Goal: Task Accomplishment & Management: Use online tool/utility

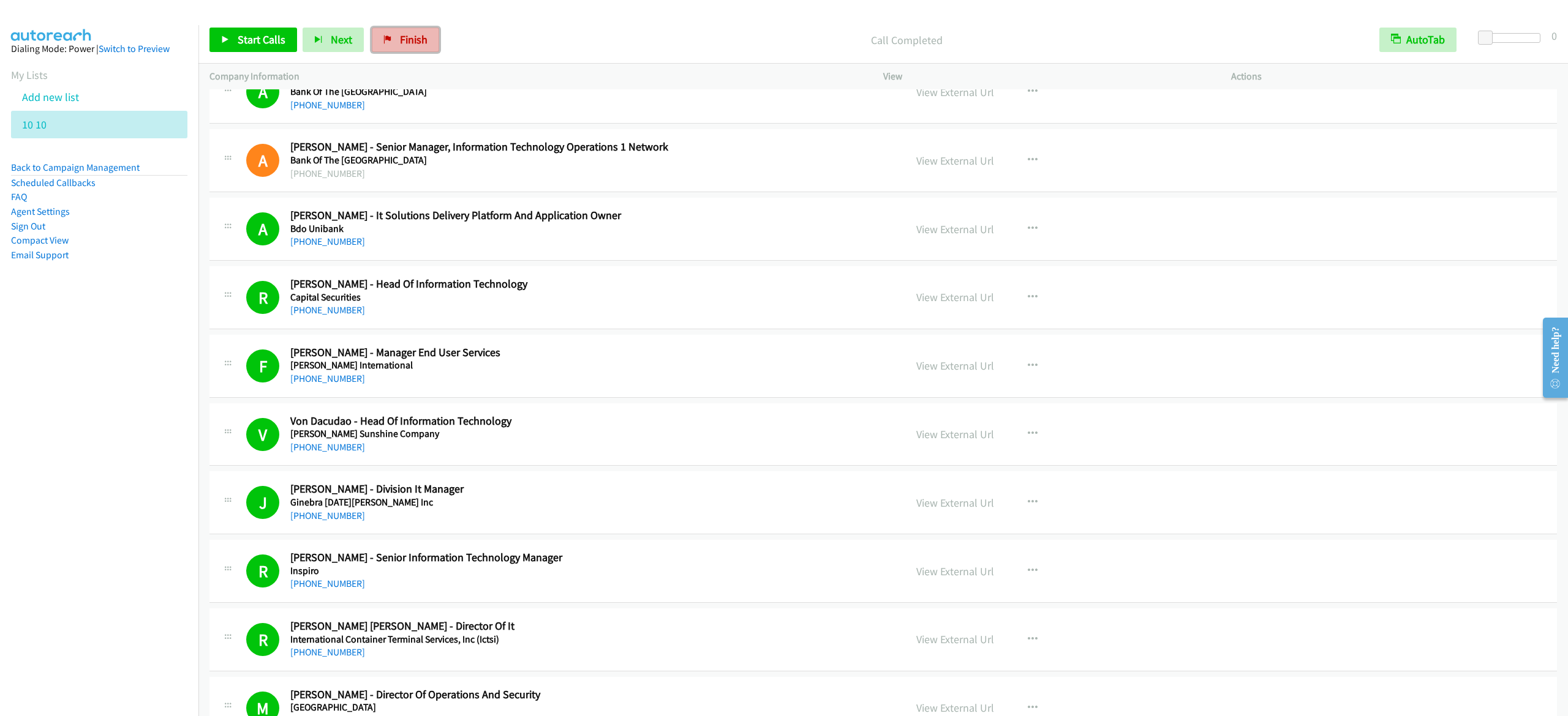
click at [400, 36] on span "Finish" at bounding box center [413, 39] width 27 height 14
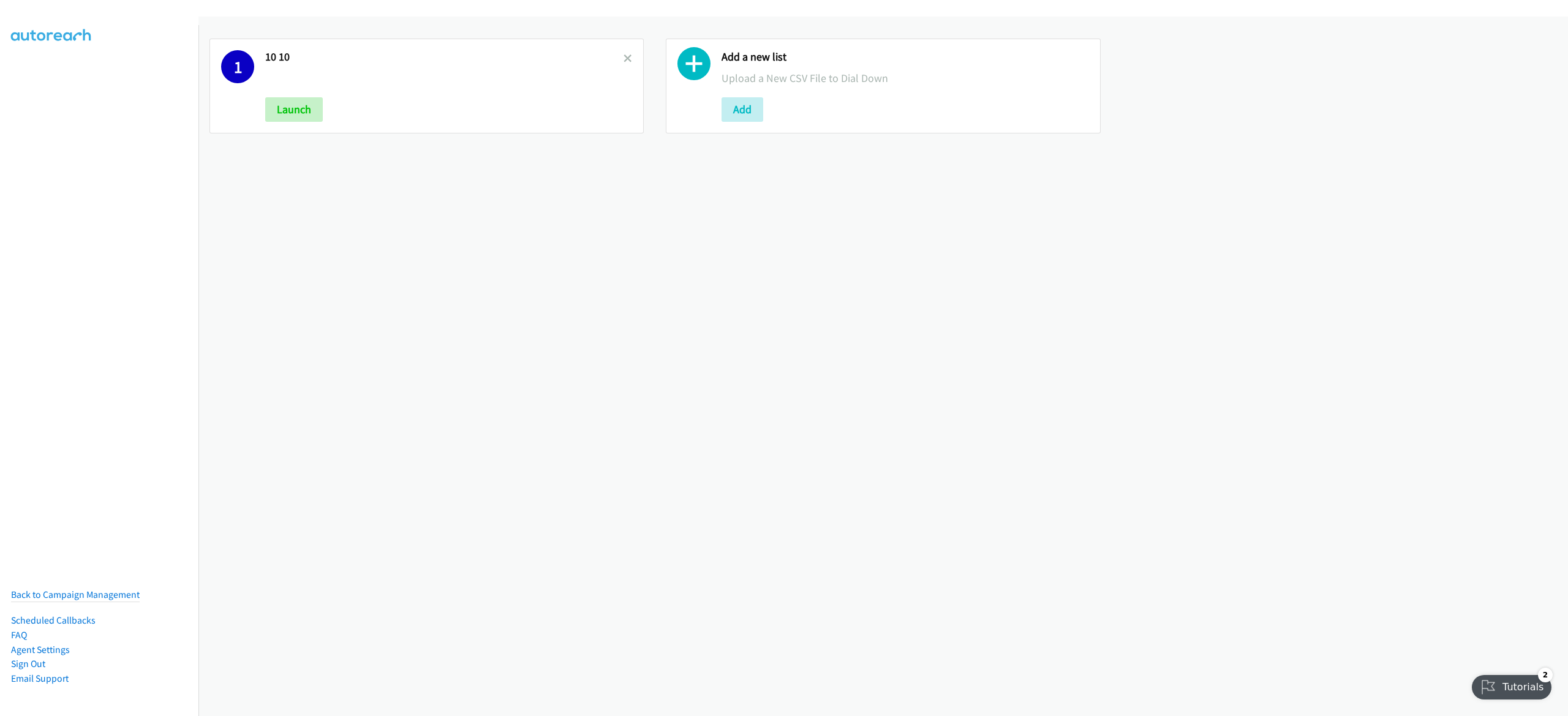
click at [625, 51] on link at bounding box center [627, 57] width 8 height 14
click at [289, 118] on button "Add" at bounding box center [287, 109] width 42 height 25
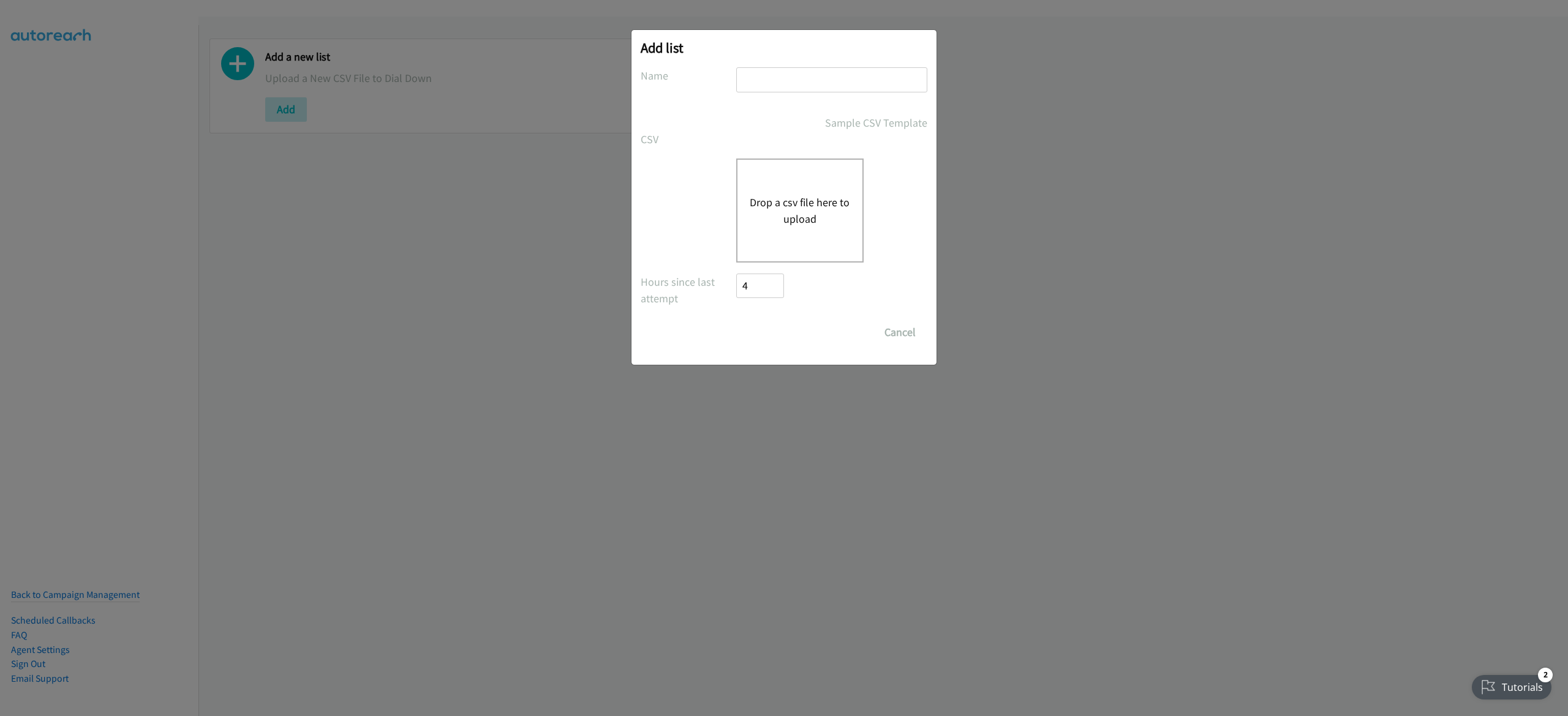
click at [756, 78] on input "text" at bounding box center [831, 80] width 191 height 26
type input "1"
type input "nvidia 10-10"
click at [789, 203] on button "Drop a csv file here to upload" at bounding box center [800, 211] width 100 height 33
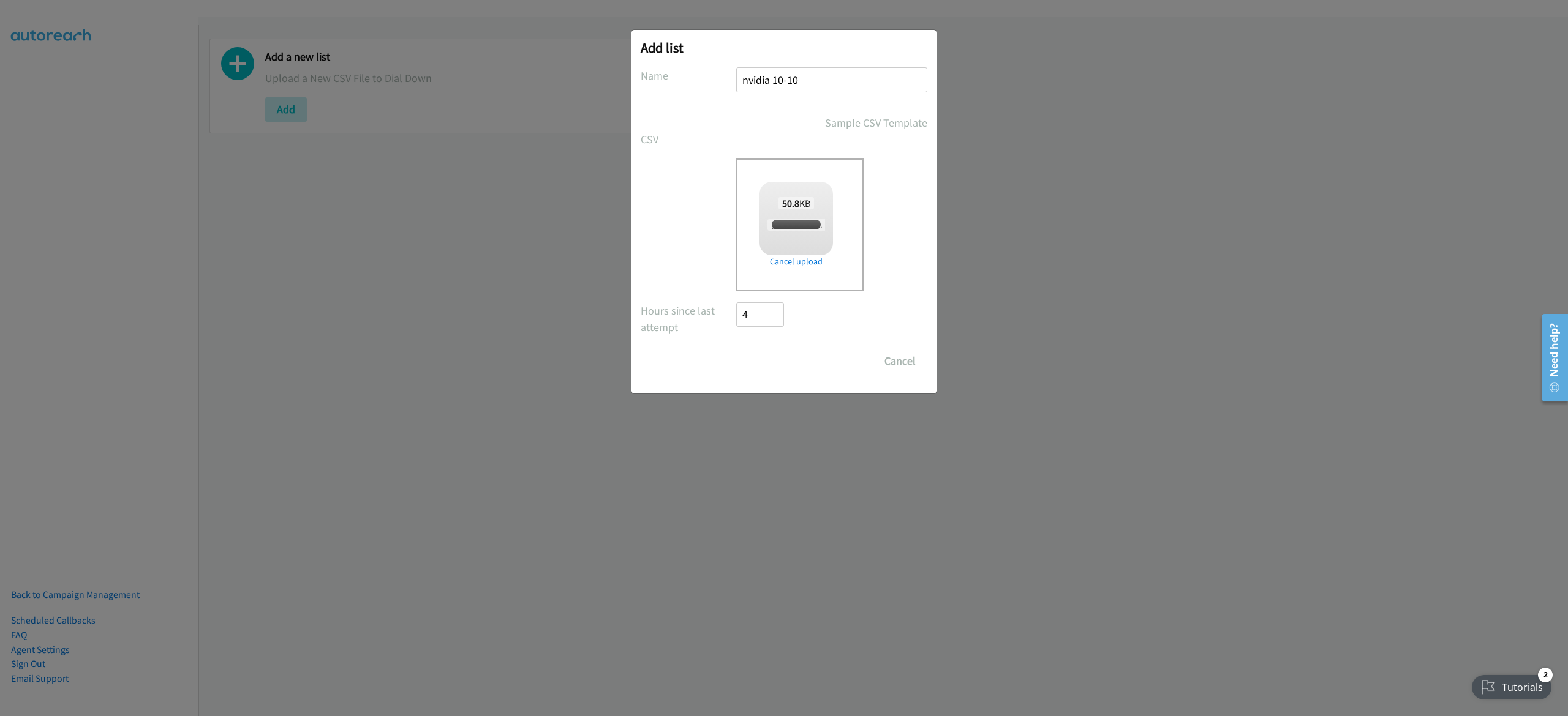
checkbox input "true"
click at [754, 350] on input "Save List" at bounding box center [768, 361] width 64 height 25
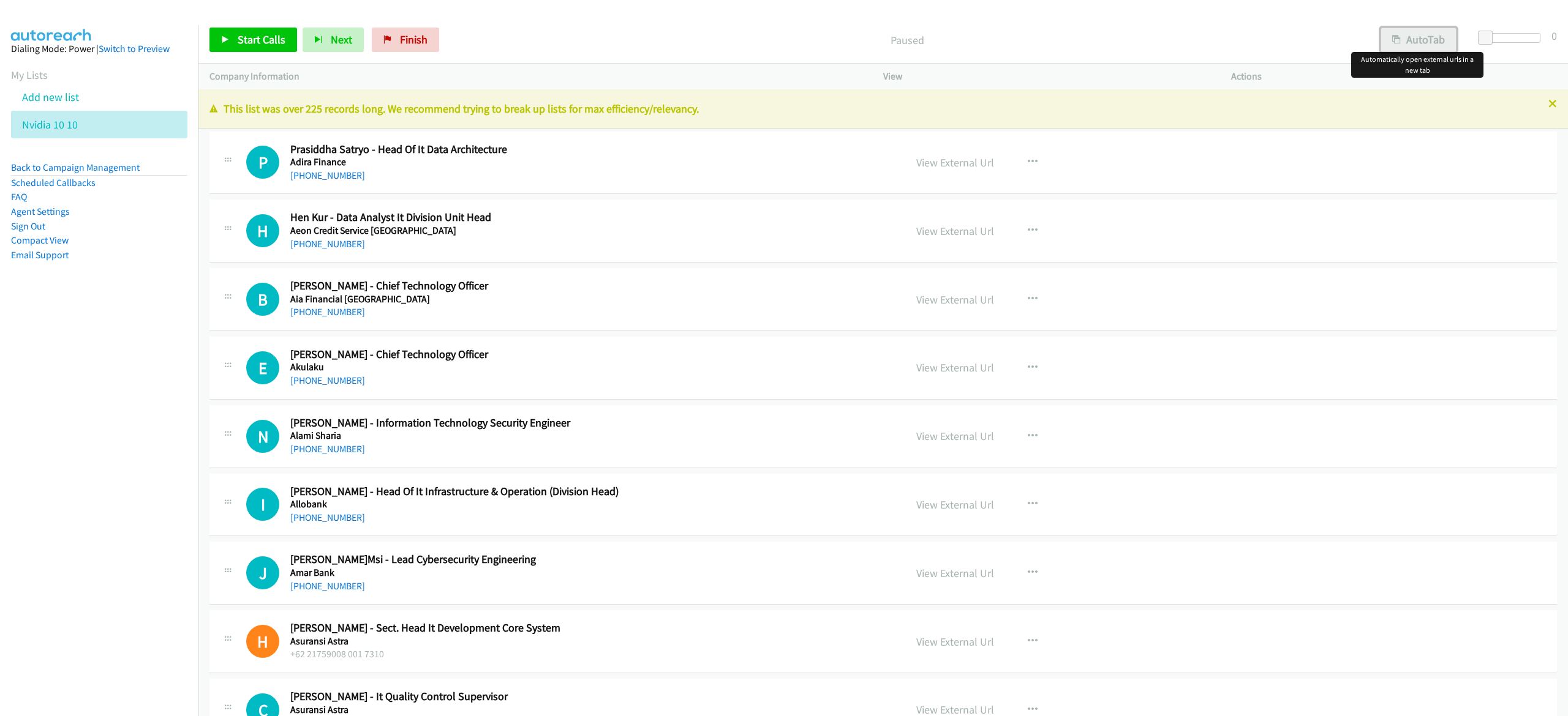
click at [1435, 42] on button "AutoTab" at bounding box center [1418, 39] width 76 height 25
click at [270, 41] on span "Start Calls" at bounding box center [261, 39] width 47 height 14
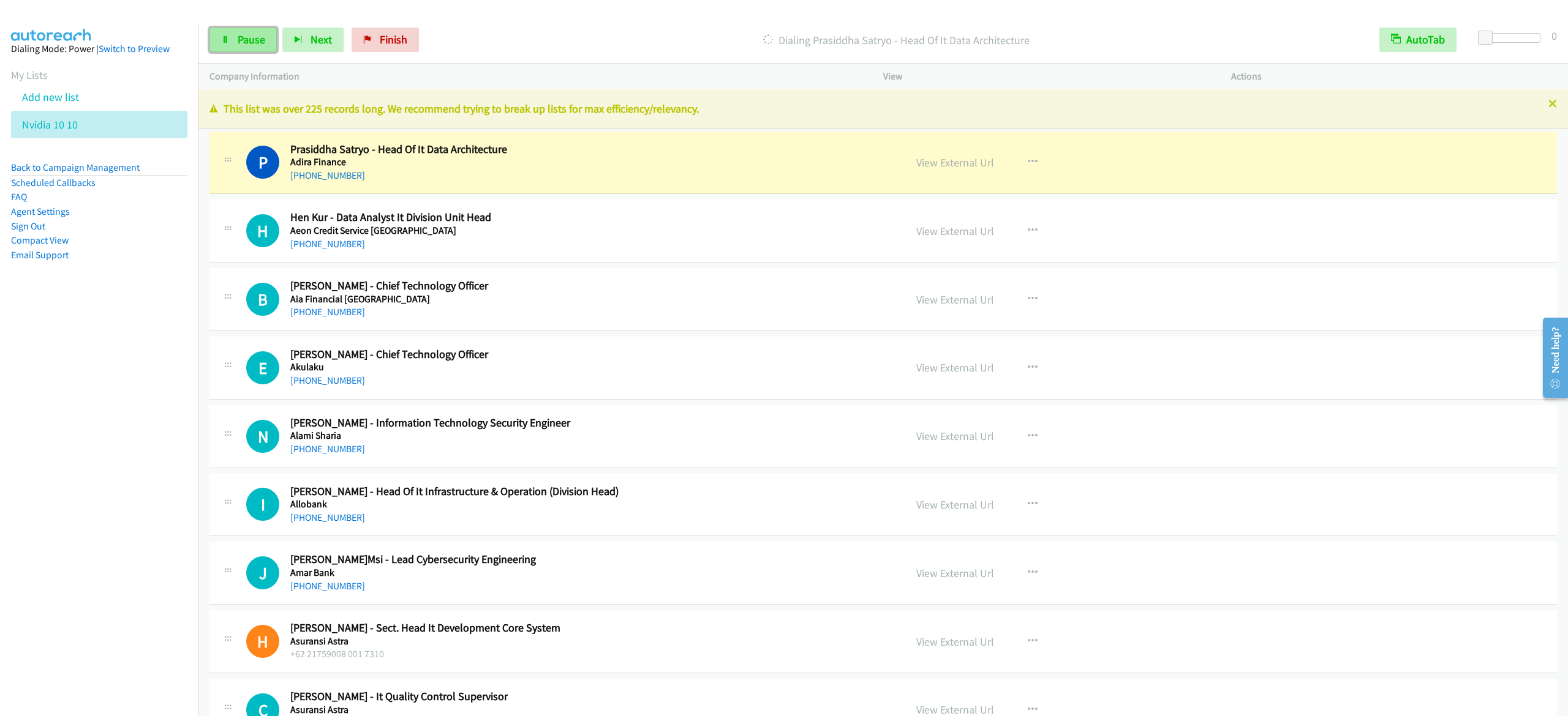
click at [228, 33] on link "Pause" at bounding box center [244, 39] width 68 height 25
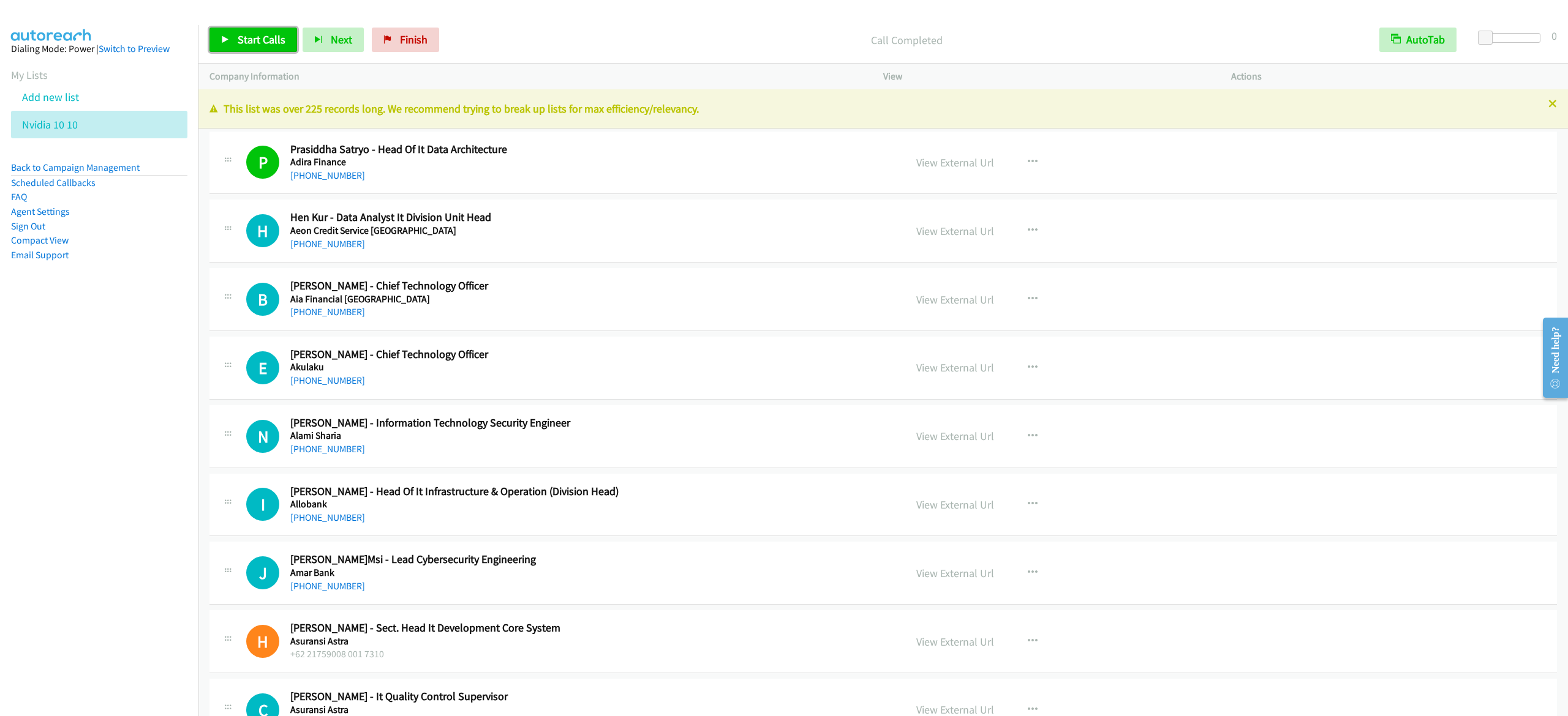
click at [234, 36] on link "Start Calls" at bounding box center [254, 39] width 88 height 25
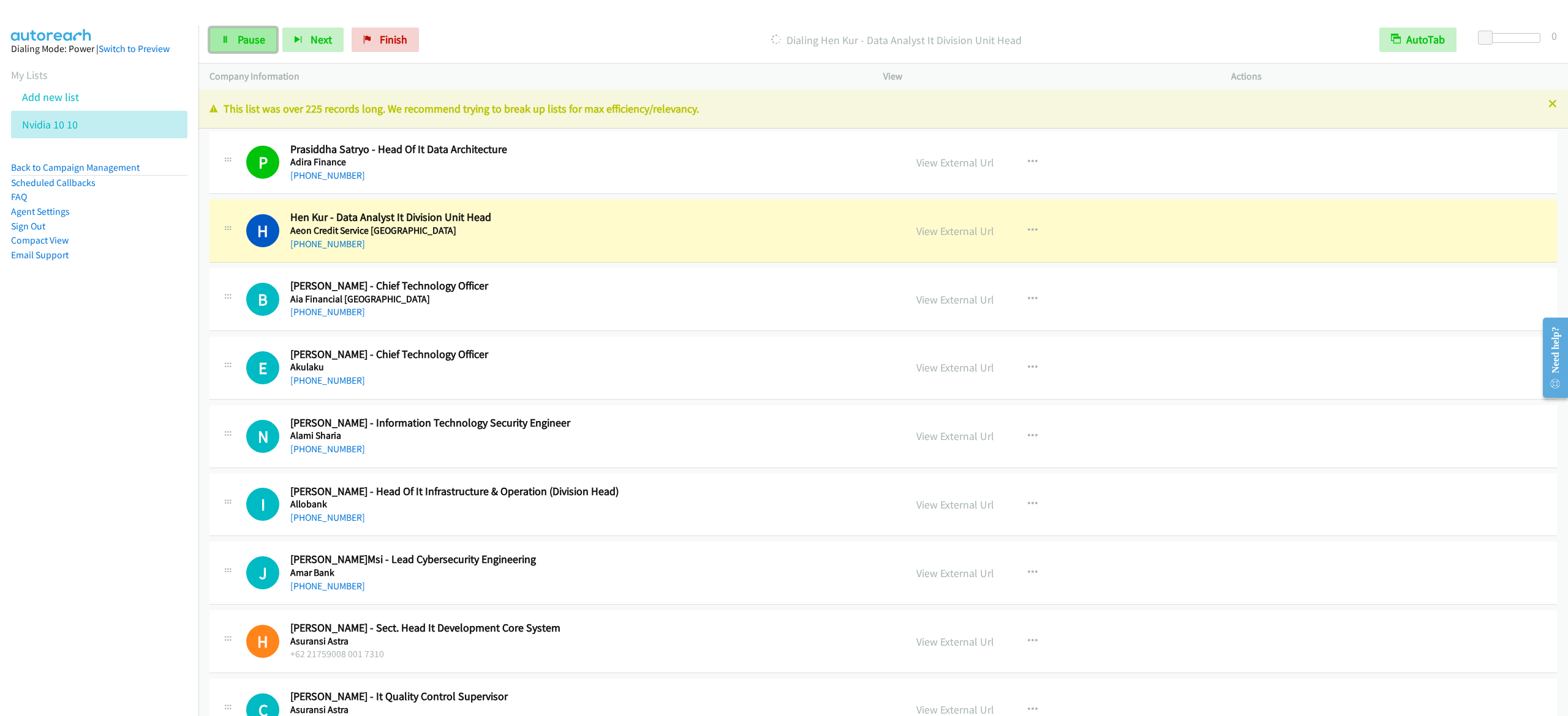
click at [230, 47] on link "Pause" at bounding box center [244, 39] width 68 height 25
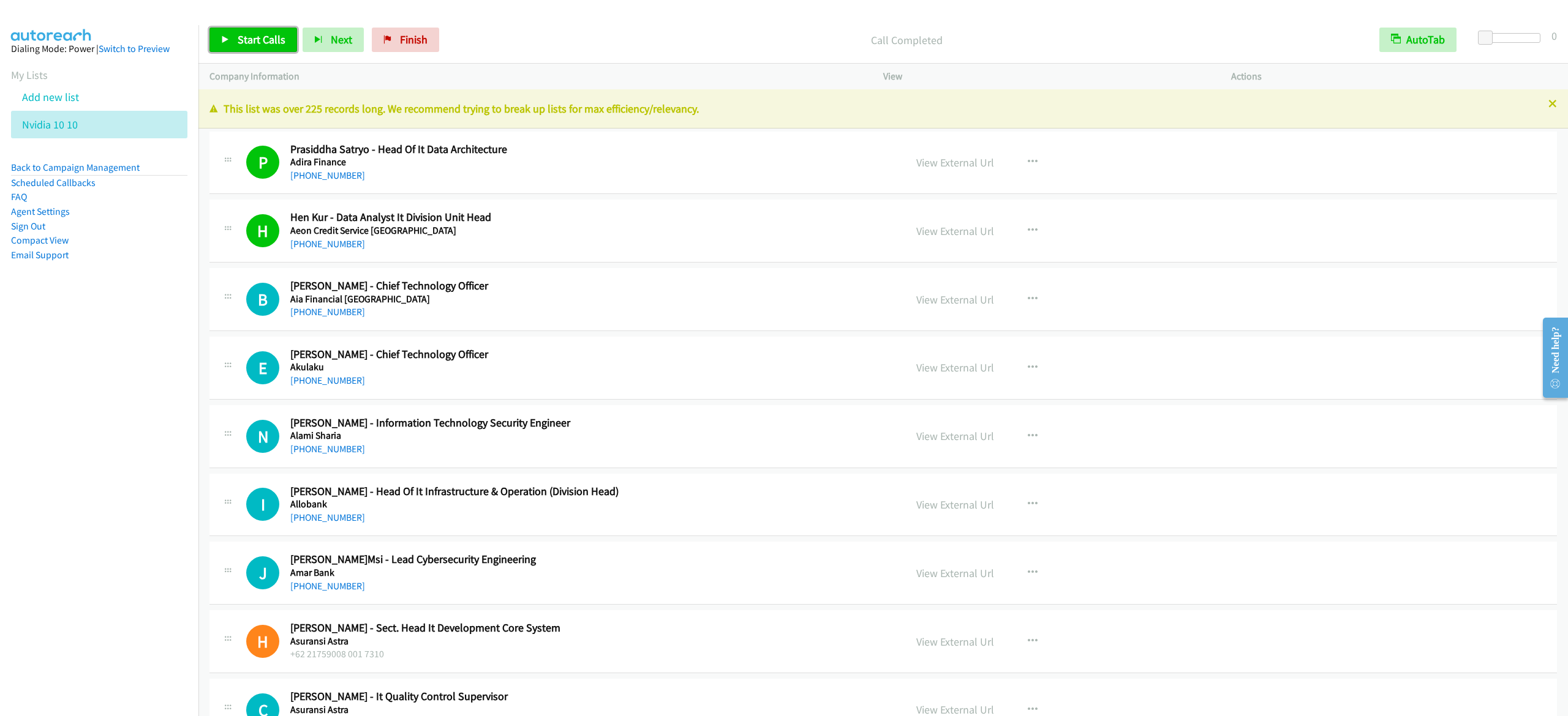
click at [244, 38] on span "Start Calls" at bounding box center [261, 39] width 47 height 14
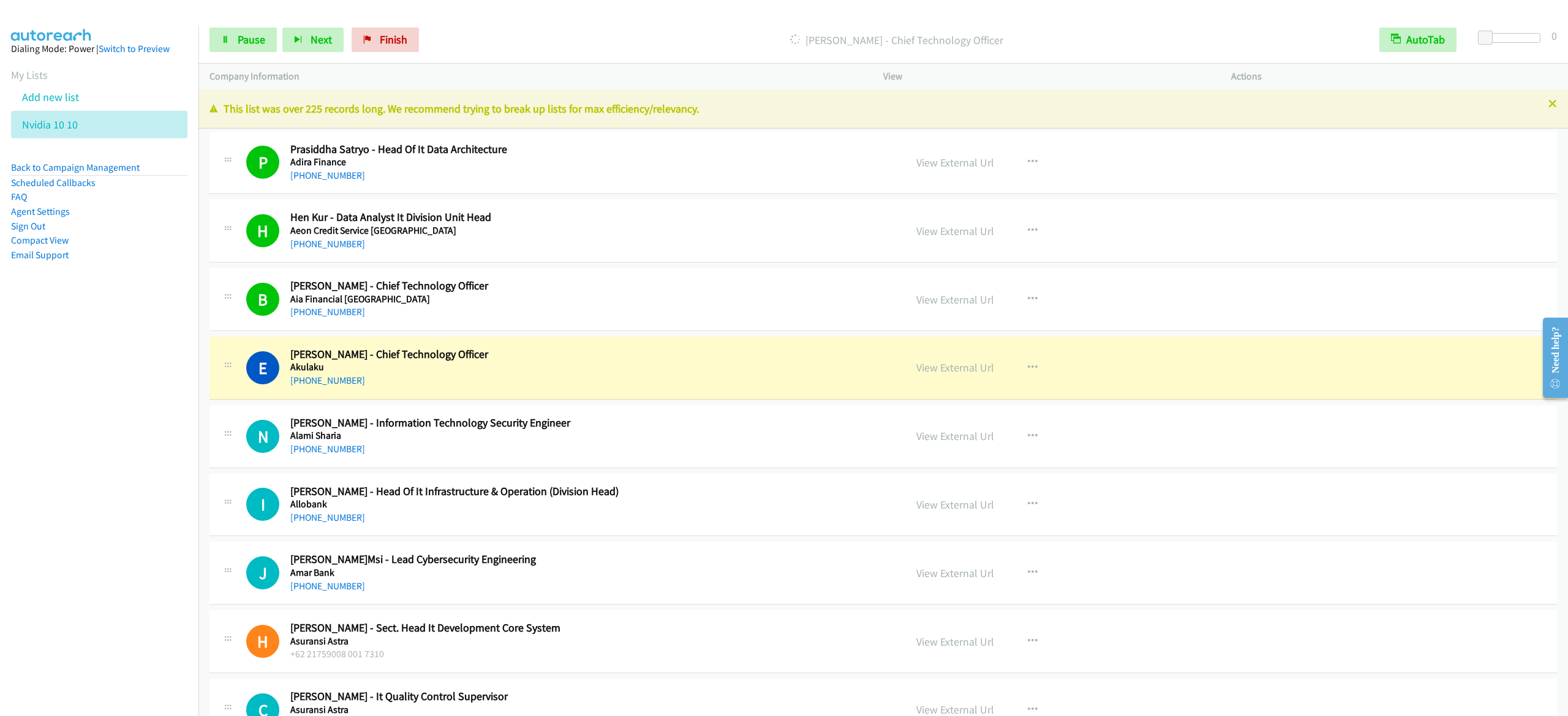
click at [269, 26] on div "Start Calls Pause Next Finish [PERSON_NAME] - Chief Technology Officer AutoTab …" at bounding box center [883, 40] width 1370 height 47
click at [261, 36] on span "Pause" at bounding box center [251, 39] width 27 height 14
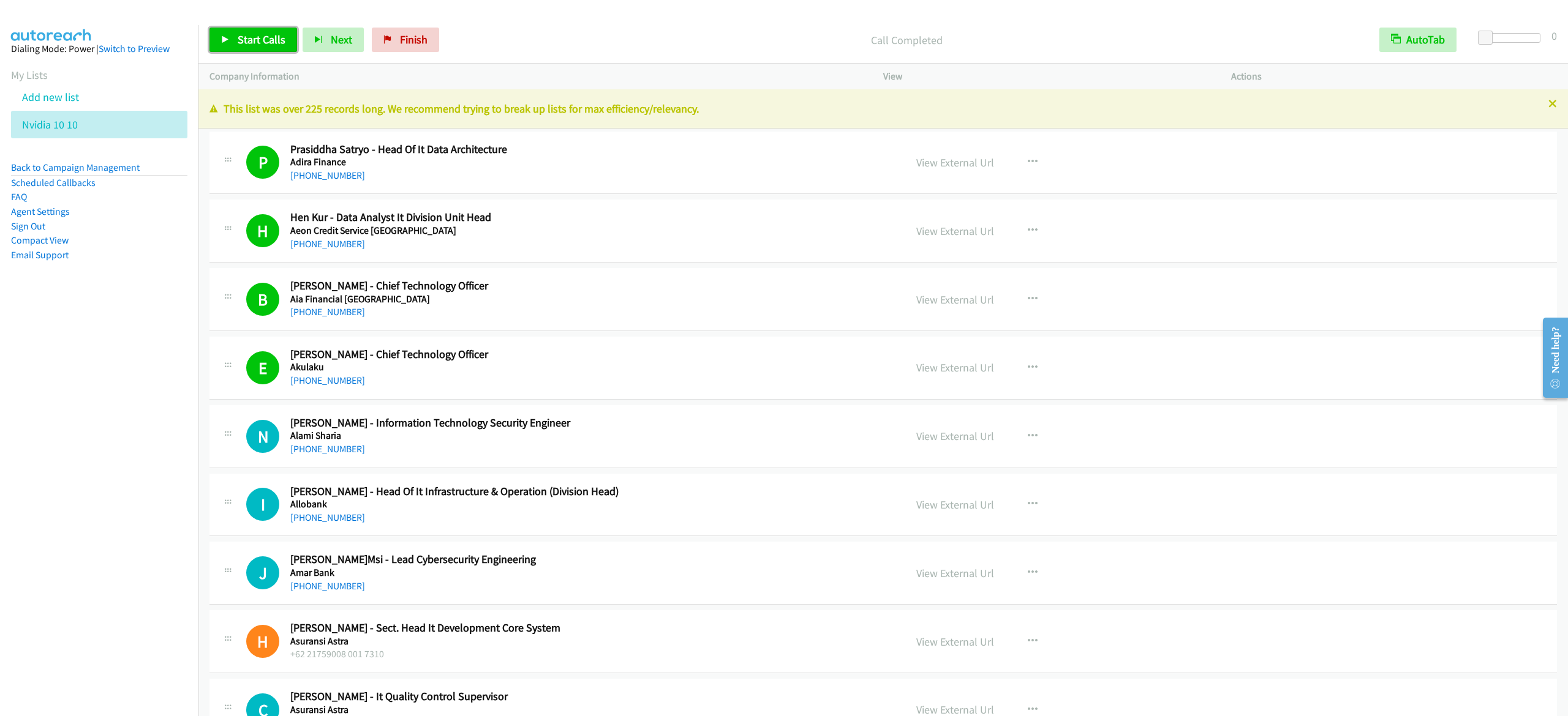
click at [278, 33] on span "Start Calls" at bounding box center [261, 39] width 47 height 14
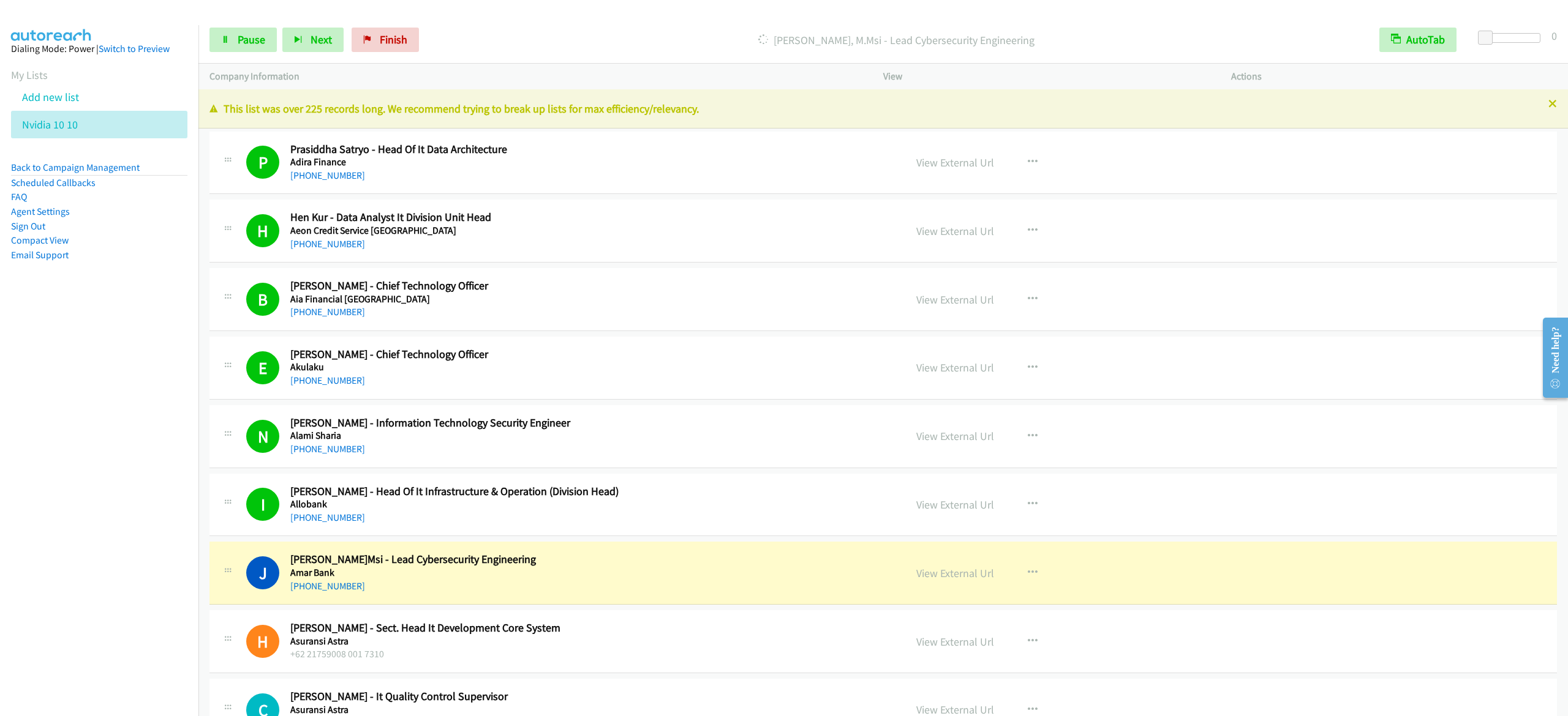
click at [204, 50] on div "Start Calls Pause Next Finish [PERSON_NAME]Msi - Lead Cybersecurity Engineering…" at bounding box center [883, 40] width 1370 height 47
click at [229, 44] on icon at bounding box center [225, 40] width 8 height 8
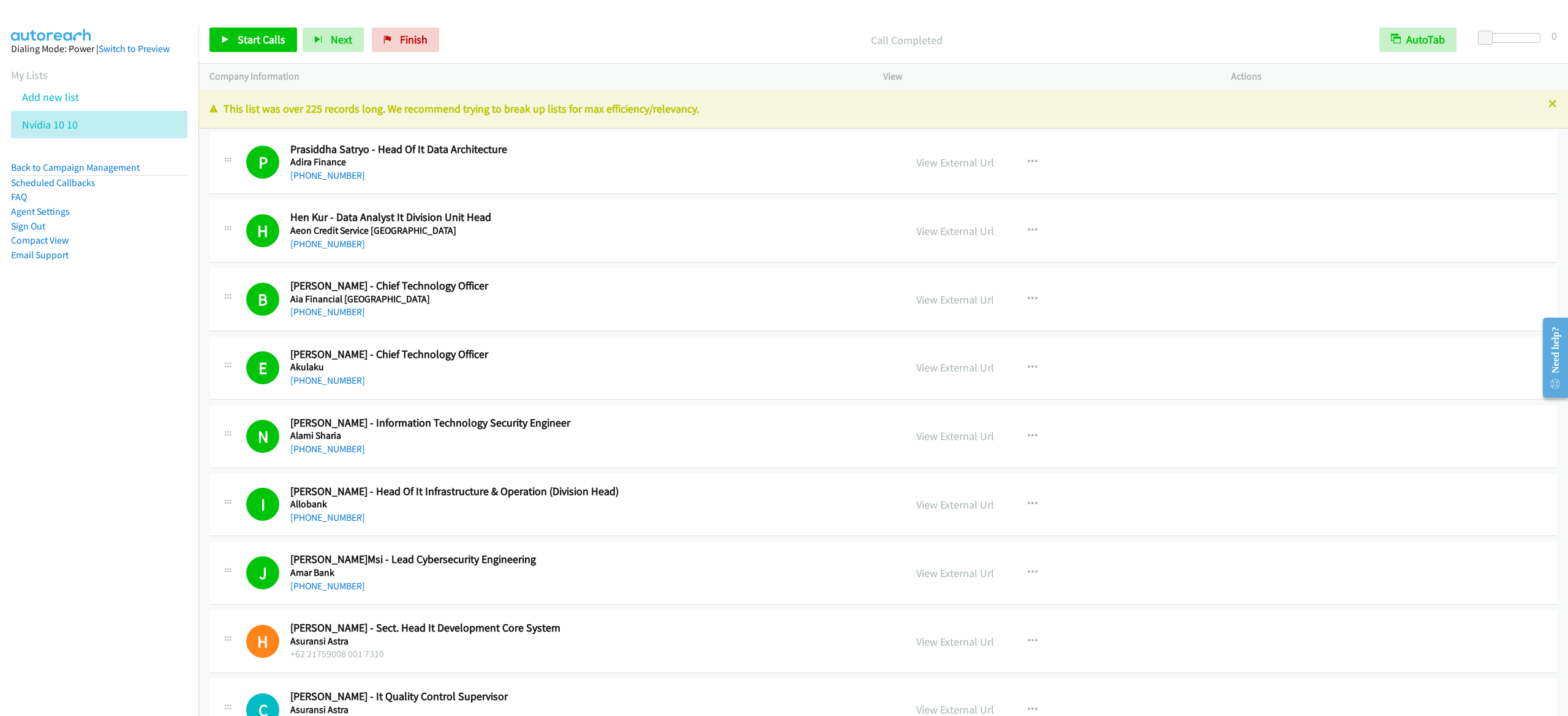
drag, startPoint x: 68, startPoint y: 567, endPoint x: 107, endPoint y: 531, distance: 53.1
click at [69, 567] on nav "Dialing Mode: Power | Switch to Preview My Lists Add new list Nvidia 10 10 Back…" at bounding box center [99, 383] width 199 height 716
click at [214, 44] on link "Start Calls" at bounding box center [254, 39] width 88 height 25
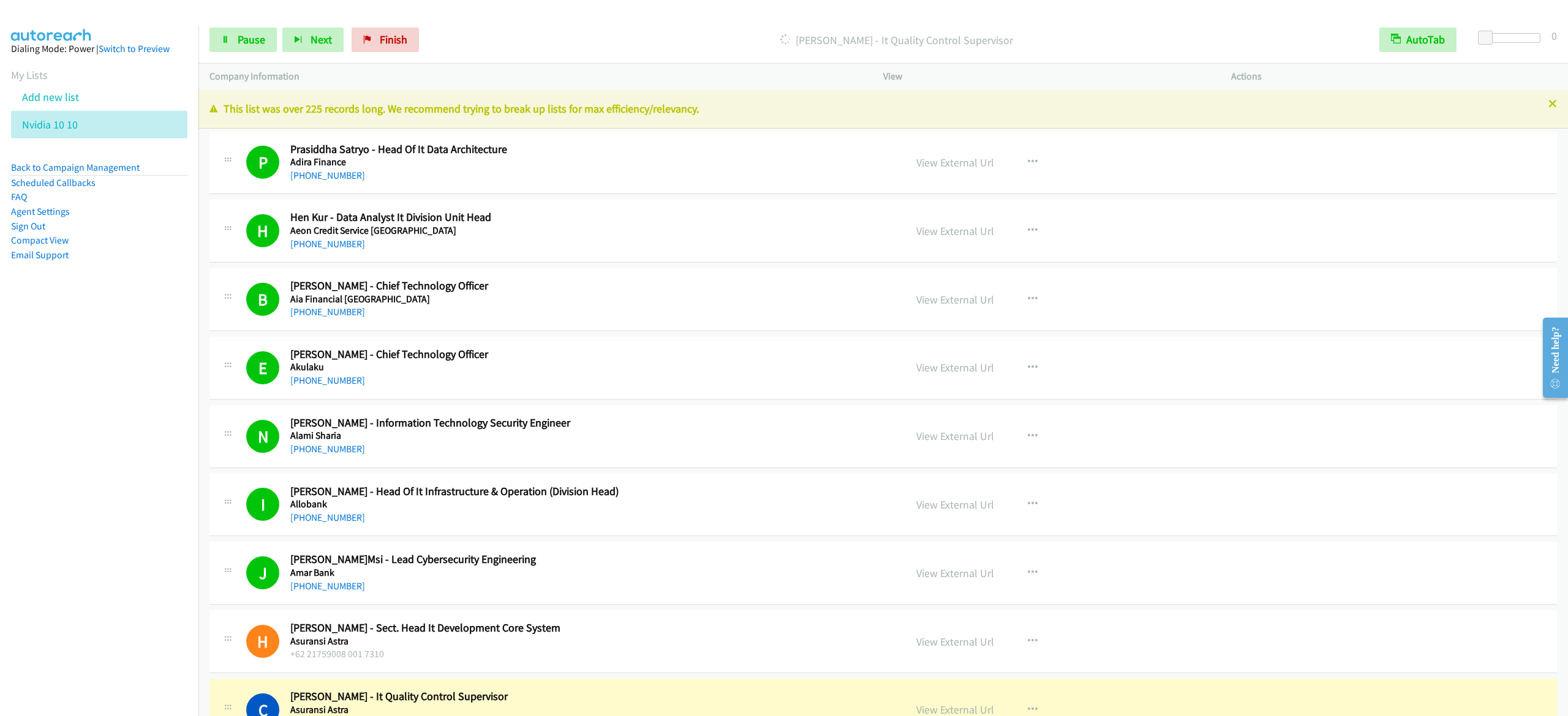
drag, startPoint x: 1447, startPoint y: 133, endPoint x: 1025, endPoint y: 142, distance: 422.1
click at [1447, 133] on div "P Callback Scheduled Prasiddha Satryo - Head Of It Data Architecture Adira Fina…" at bounding box center [883, 162] width 1348 height 63
click at [251, 34] on span "Pause" at bounding box center [251, 39] width 27 height 14
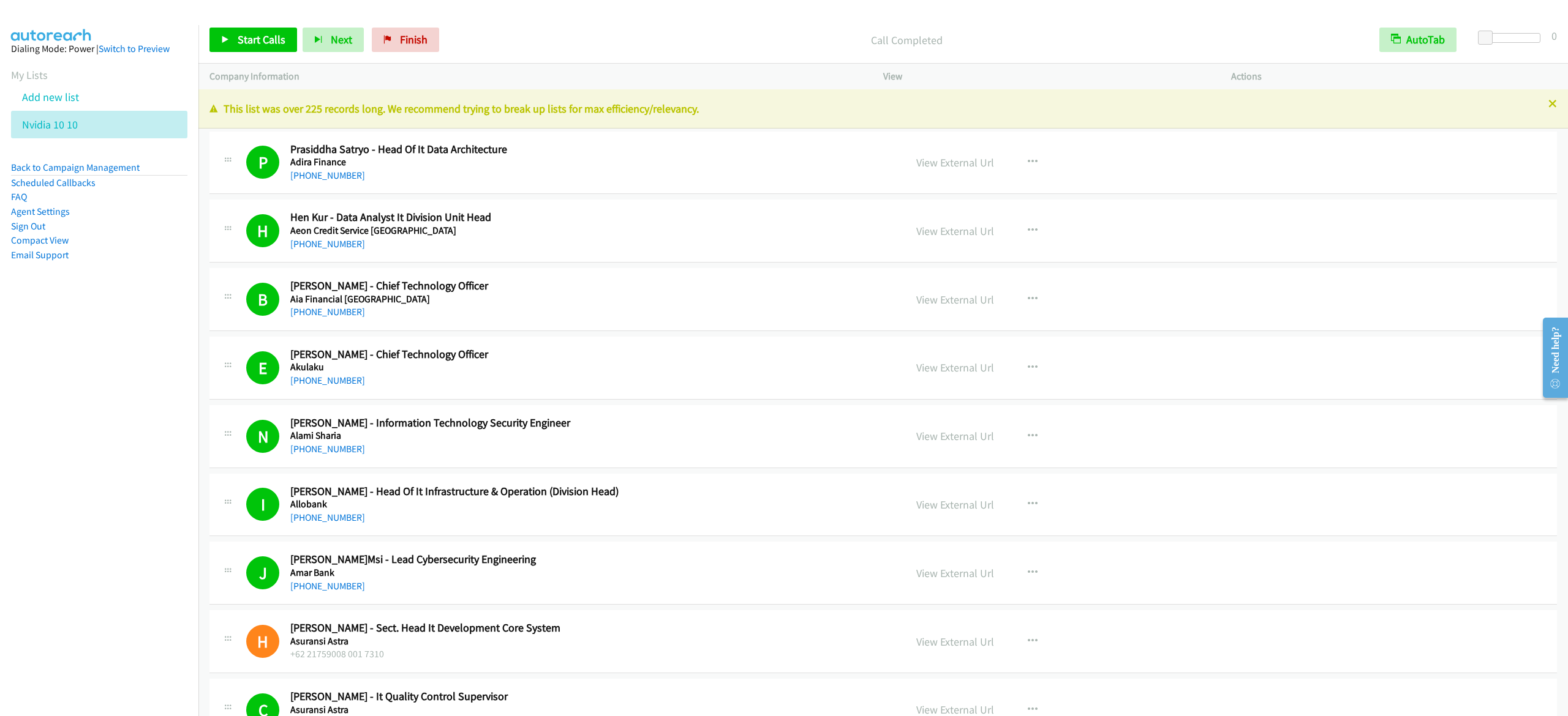
click at [118, 317] on aside "Dialing Mode: Power | Switch to Preview My Lists Add new list Nvidia 10 10 Back…" at bounding box center [99, 171] width 198 height 293
click at [255, 46] on span "Start Calls" at bounding box center [261, 39] width 47 height 14
click at [244, 44] on span "Pause" at bounding box center [251, 39] width 27 height 14
click at [257, 38] on span "Start Calls" at bounding box center [261, 39] width 47 height 14
click at [68, 522] on nav "Dialing Mode: Power | Switch to Preview My Lists Add new list Nvidia 10 10 Back…" at bounding box center [99, 383] width 199 height 716
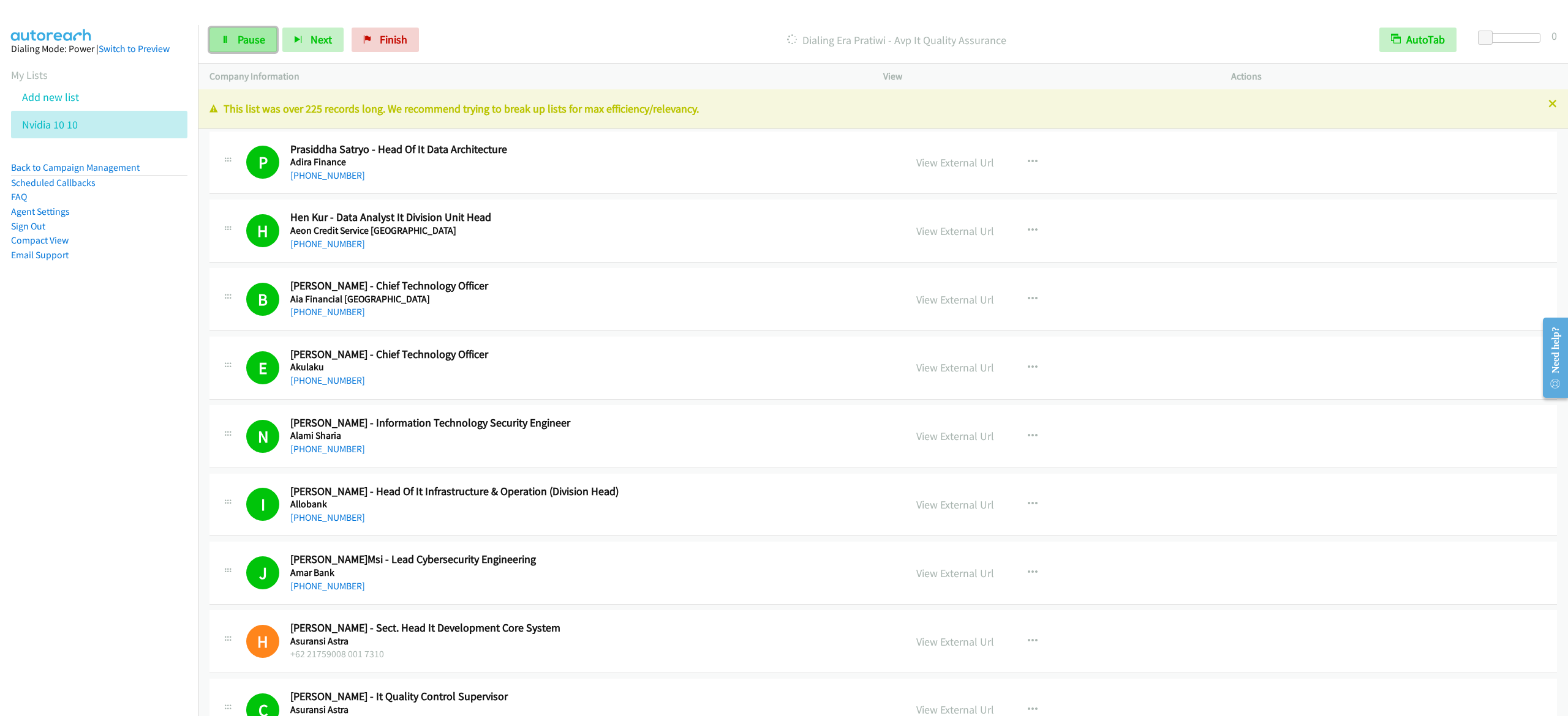
click at [261, 32] on link "Pause" at bounding box center [244, 39] width 68 height 25
